Goal: Information Seeking & Learning: Learn about a topic

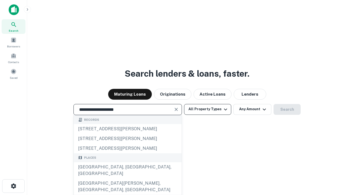
click at [127, 178] on div "Santa Monica, CA, USA" at bounding box center [128, 170] width 108 height 16
click at [207, 109] on button "All Property Types" at bounding box center [207, 109] width 47 height 11
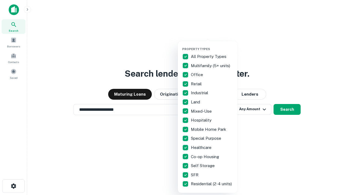
type input "**********"
click at [212, 46] on button "button" at bounding box center [212, 46] width 60 height 0
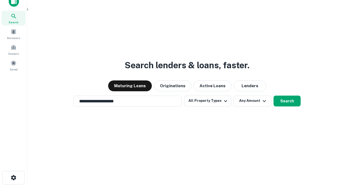
scroll to position [3, 65]
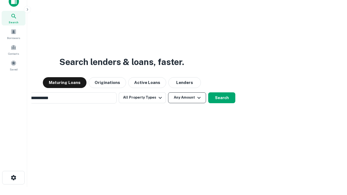
click at [168, 92] on button "Any Amount" at bounding box center [187, 97] width 38 height 11
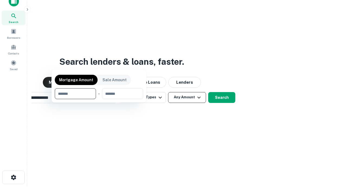
scroll to position [39, 153]
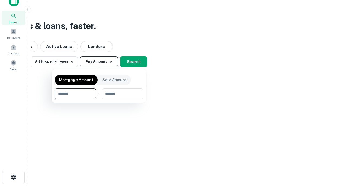
type input "*******"
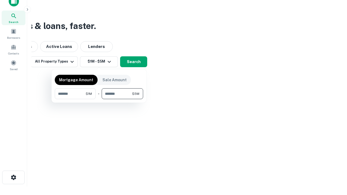
type input "*******"
click at [99, 99] on button "button" at bounding box center [99, 99] width 88 height 0
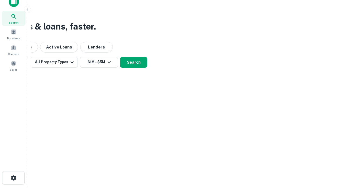
scroll to position [3, 100]
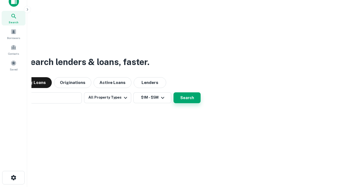
click at [173, 92] on button "Search" at bounding box center [186, 97] width 27 height 11
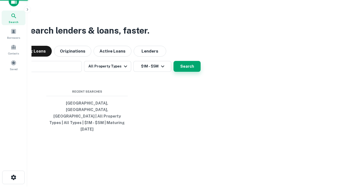
scroll to position [14, 153]
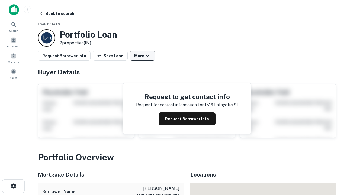
click at [142, 56] on button "More" at bounding box center [142, 56] width 25 height 10
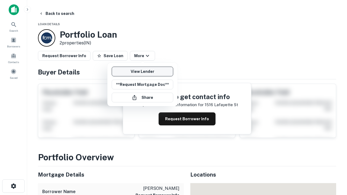
click at [142, 72] on link "View Lender" at bounding box center [142, 72] width 61 height 10
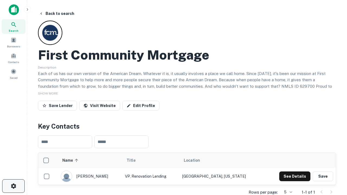
click at [13, 186] on icon "button" at bounding box center [13, 186] width 7 height 7
